Goal: Task Accomplishment & Management: Manage account settings

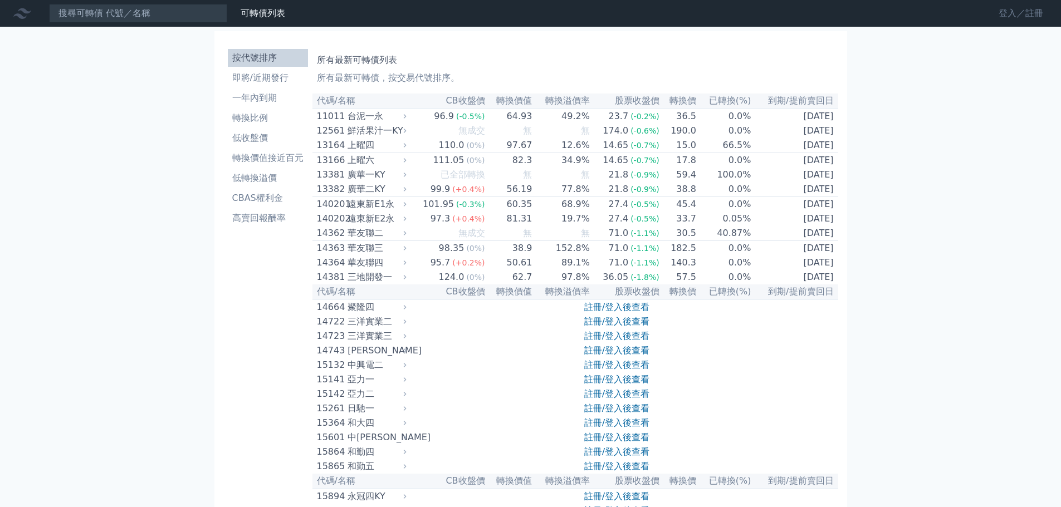
click at [1010, 14] on link "登入／註冊" at bounding box center [1020, 13] width 62 height 18
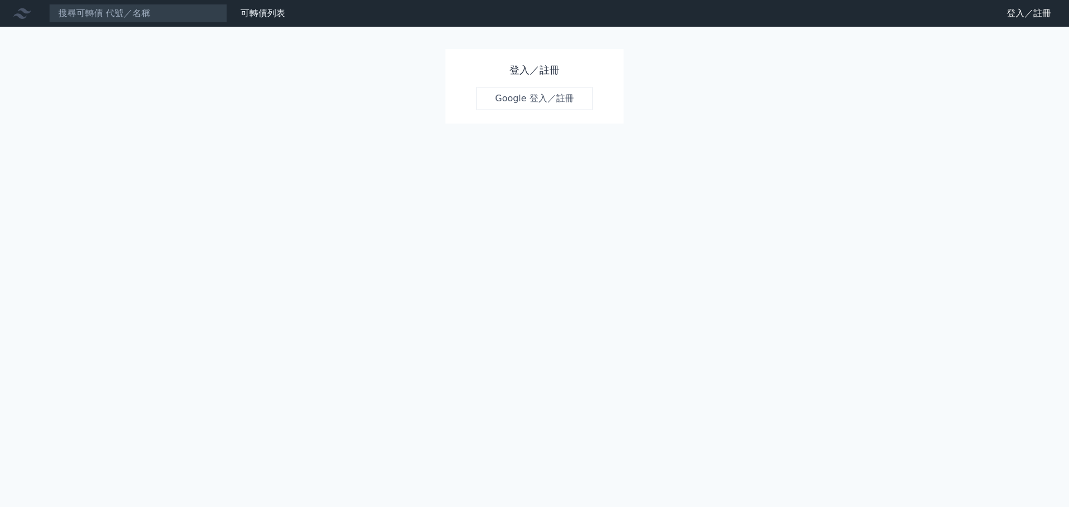
click at [558, 93] on link "Google 登入／註冊" at bounding box center [535, 98] width 116 height 23
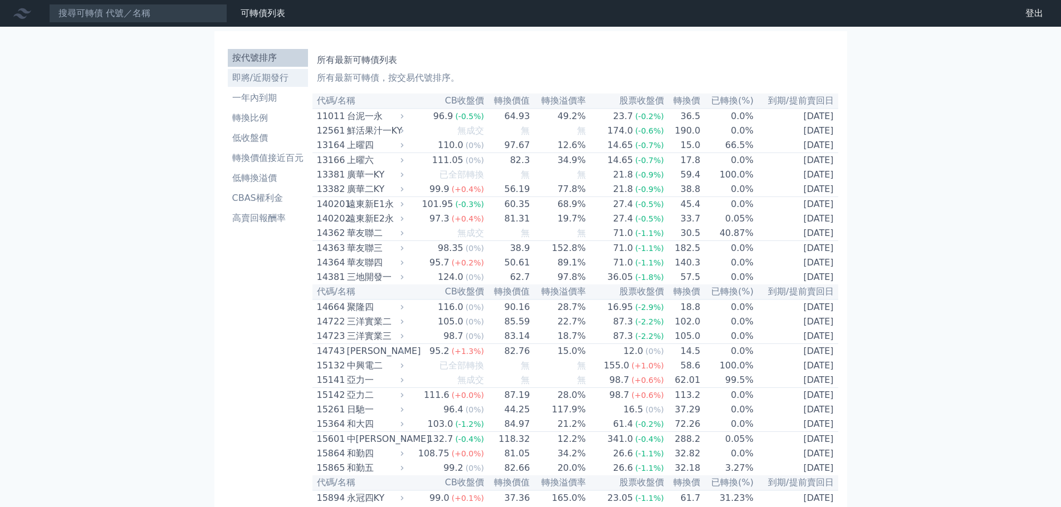
click at [269, 80] on li "即將/近期發行" at bounding box center [268, 77] width 80 height 13
